Goal: Information Seeking & Learning: Learn about a topic

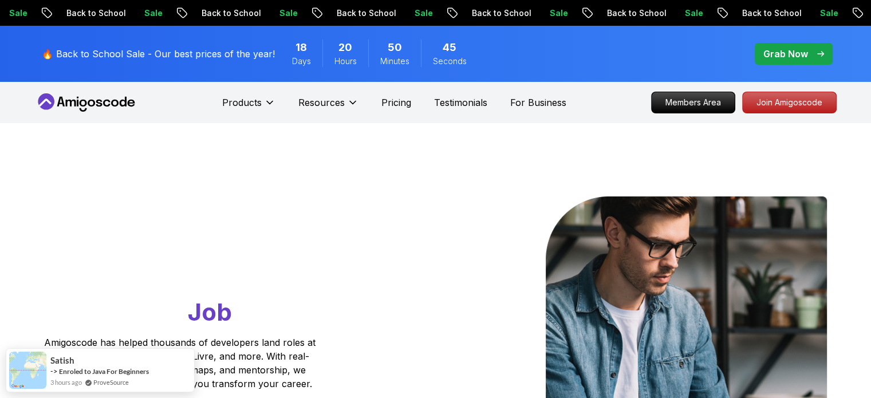
click at [810, 12] on div "Sale Back to School" at bounding box center [877, 13] width 135 height 12
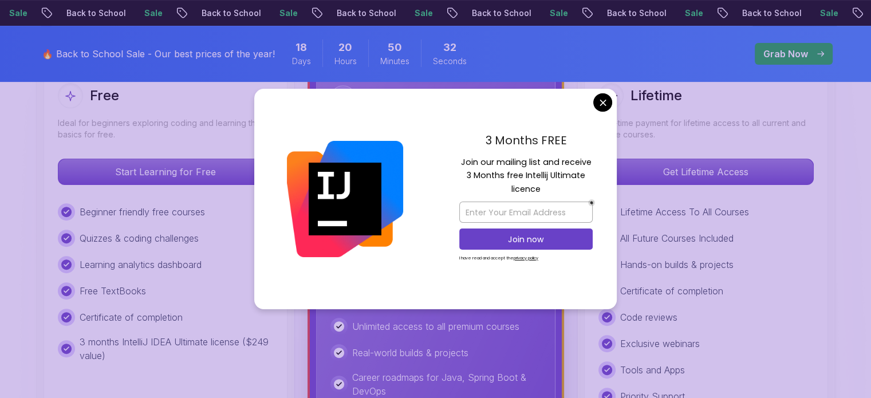
scroll to position [363, 0]
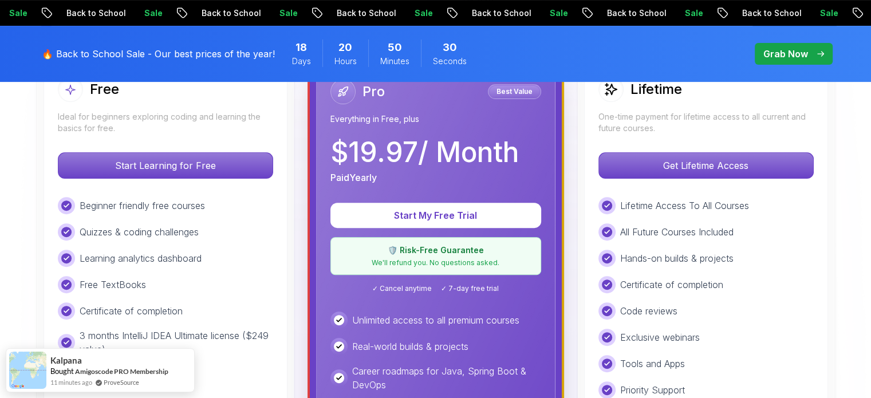
click at [760, 57] on span "pre-order" at bounding box center [794, 54] width 78 height 22
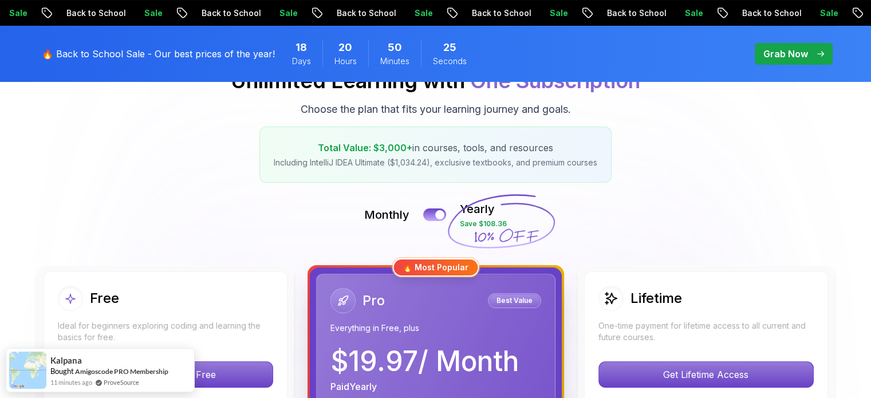
scroll to position [160, 0]
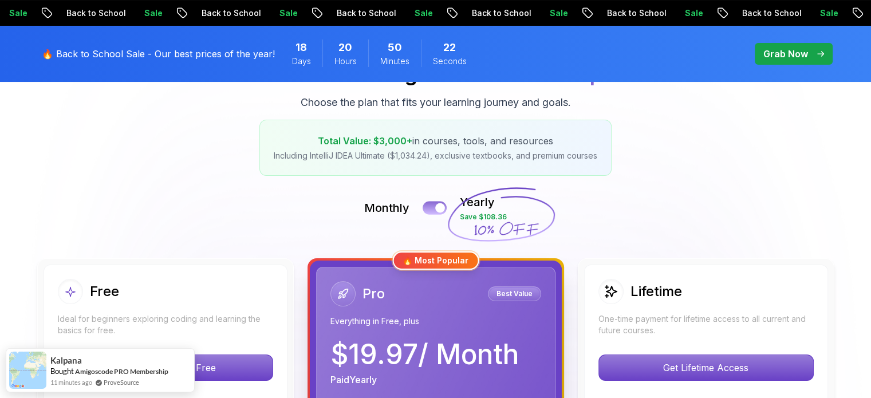
click at [430, 208] on button at bounding box center [435, 207] width 24 height 13
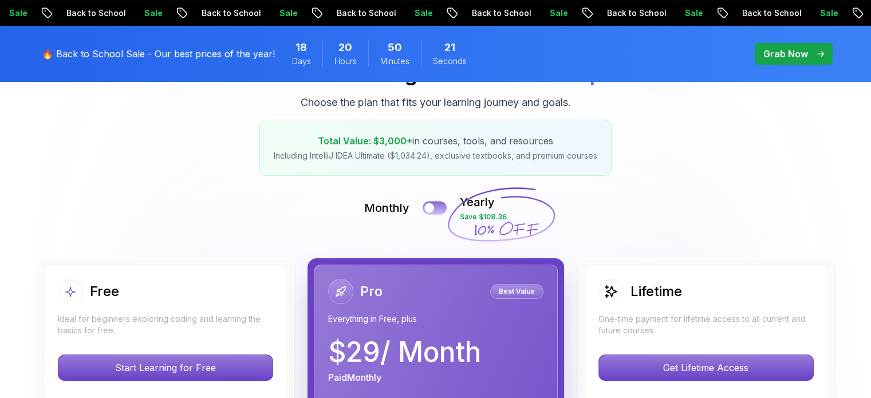
click at [430, 208] on div at bounding box center [429, 208] width 10 height 10
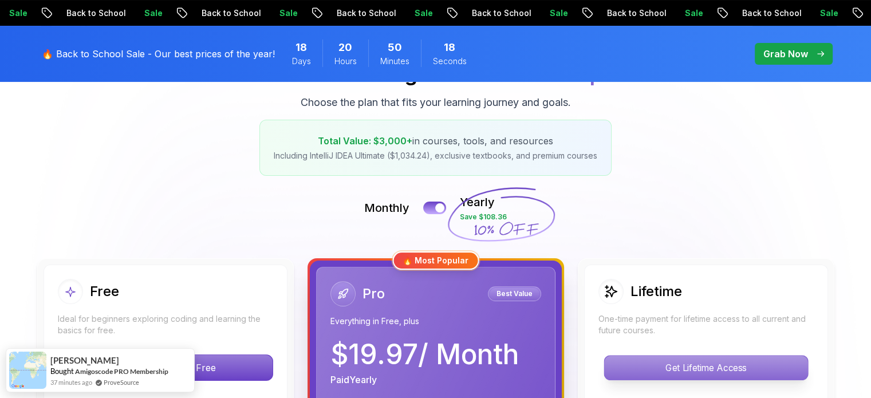
click at [682, 359] on p "Get Lifetime Access" at bounding box center [705, 368] width 203 height 24
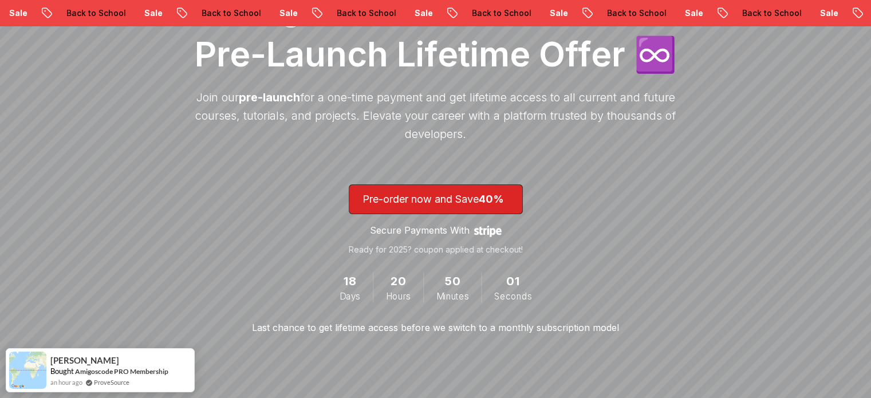
scroll to position [188, 0]
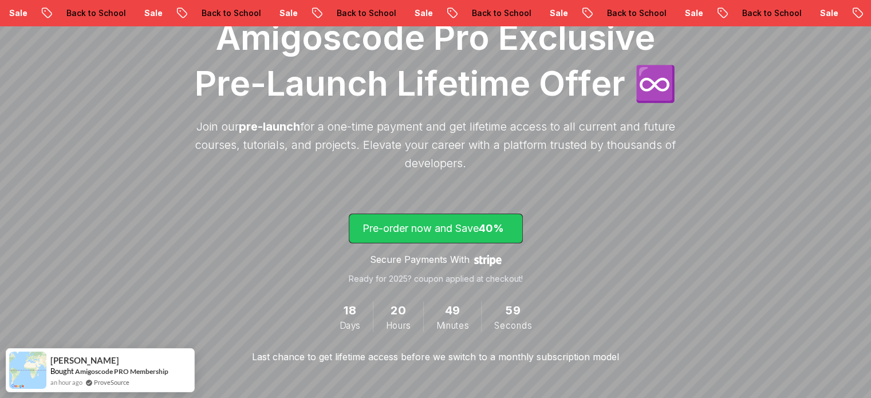
click at [459, 231] on p "Pre-order now and Save 40%" at bounding box center [436, 229] width 147 height 16
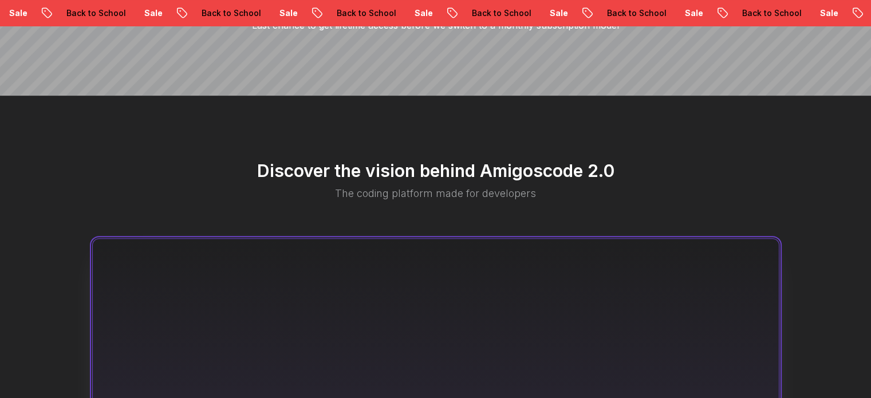
scroll to position [1348, 0]
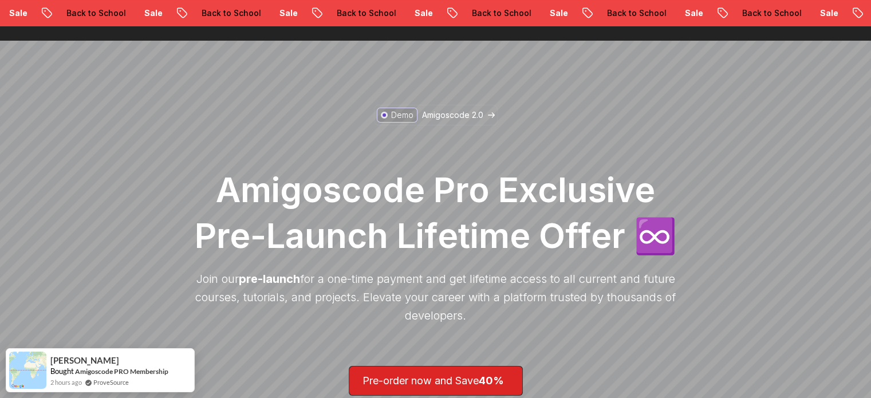
scroll to position [0, 0]
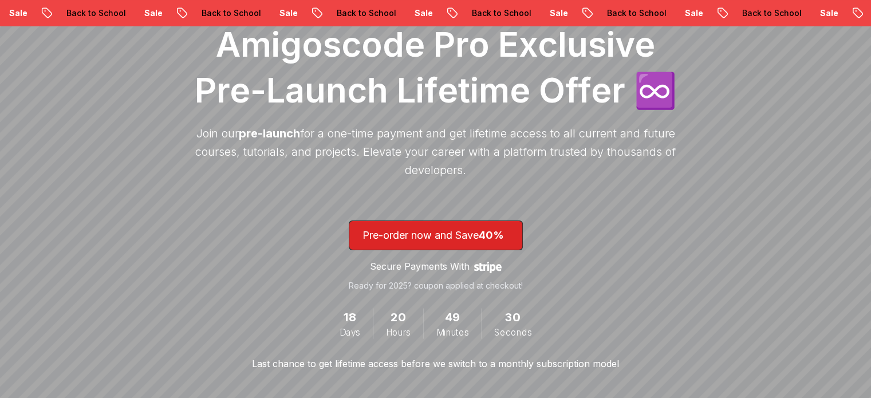
scroll to position [188, 0]
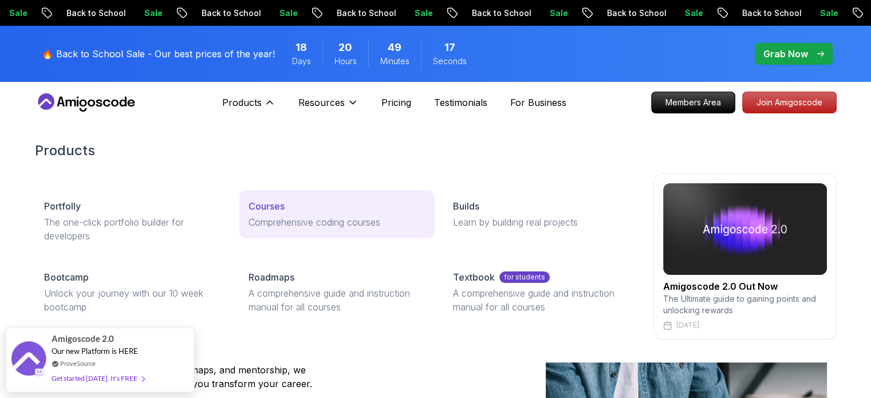
click at [273, 211] on p "Courses" at bounding box center [267, 206] width 36 height 14
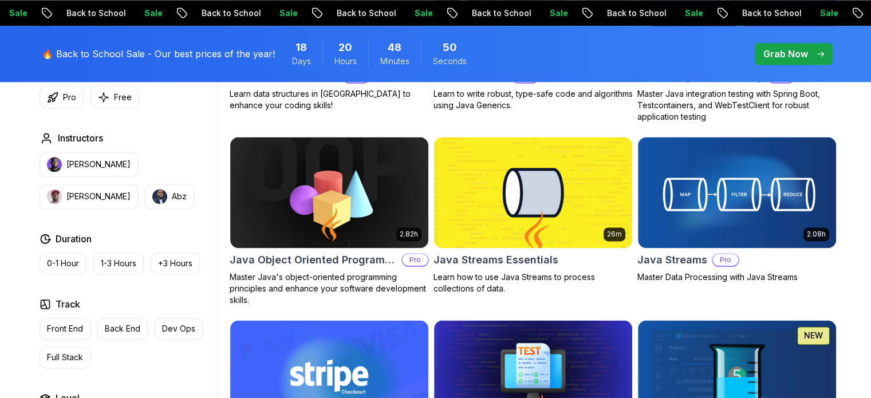
scroll to position [1796, 0]
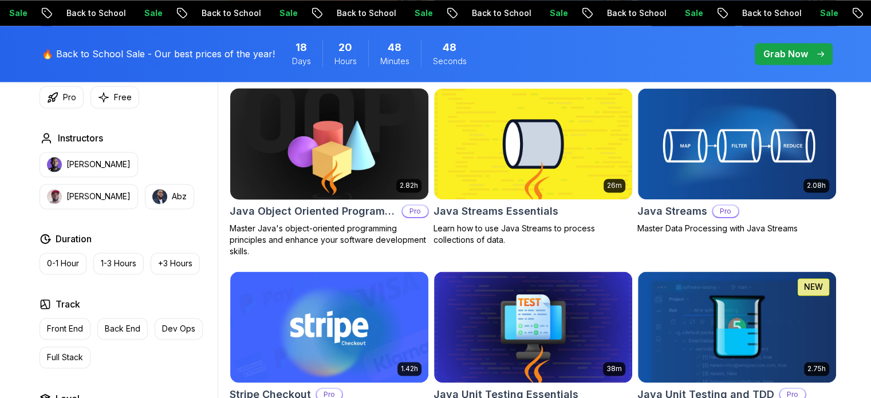
click at [300, 229] on p "Master Java's object-oriented programming principles and enhance your software …" at bounding box center [329, 240] width 199 height 34
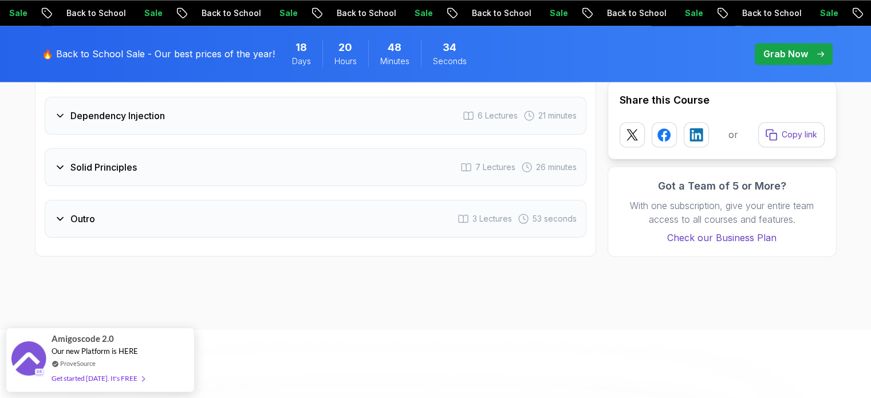
scroll to position [1856, 0]
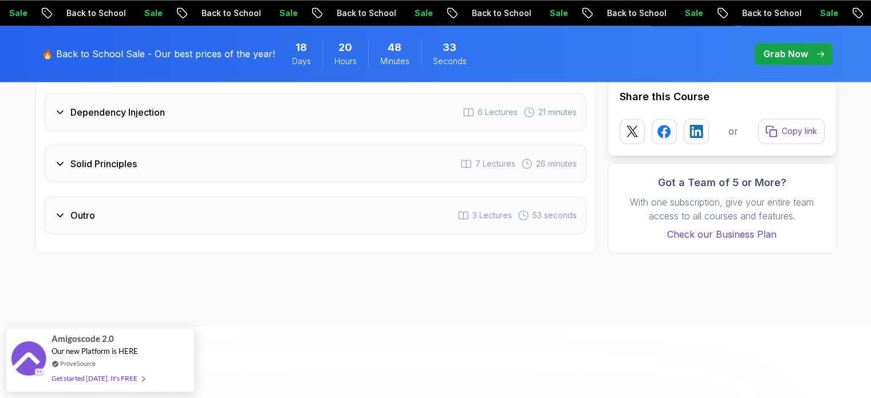
click at [144, 145] on div "Solid Principles 7 Lectures 26 minutes" at bounding box center [316, 164] width 542 height 38
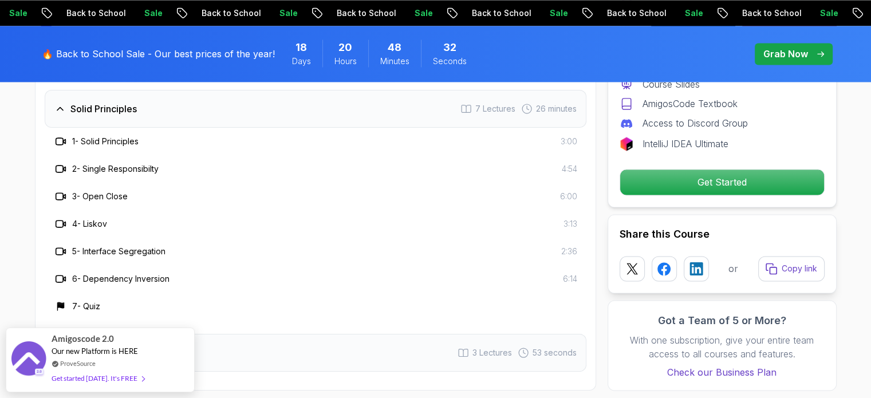
scroll to position [1801, 0]
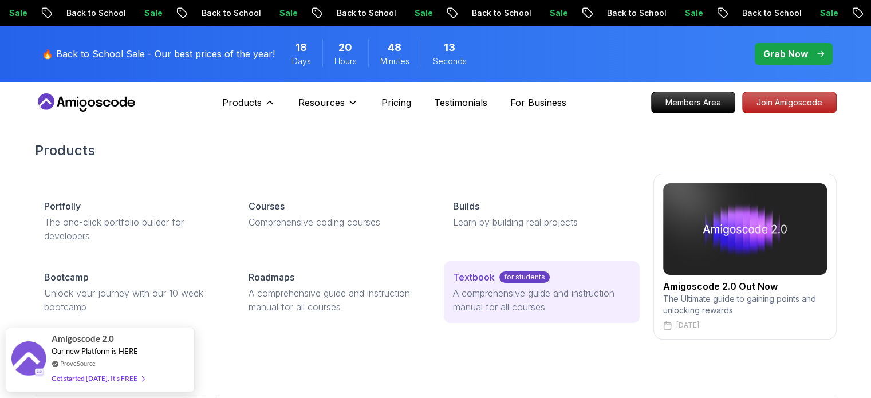
click at [479, 283] on p "Textbook" at bounding box center [474, 277] width 42 height 14
